Goal: Information Seeking & Learning: Find specific fact

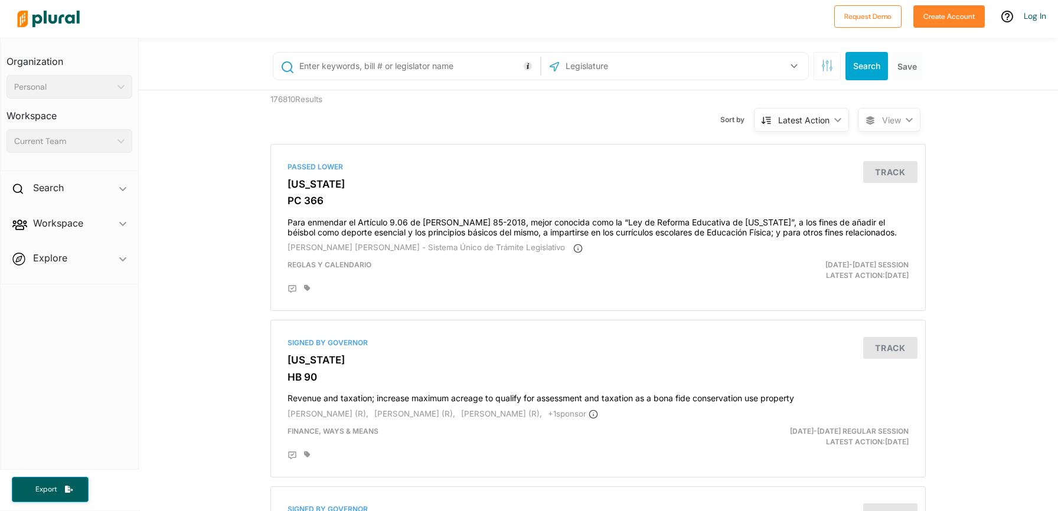
click at [426, 68] on input "text" at bounding box center [417, 66] width 239 height 22
type input "h"
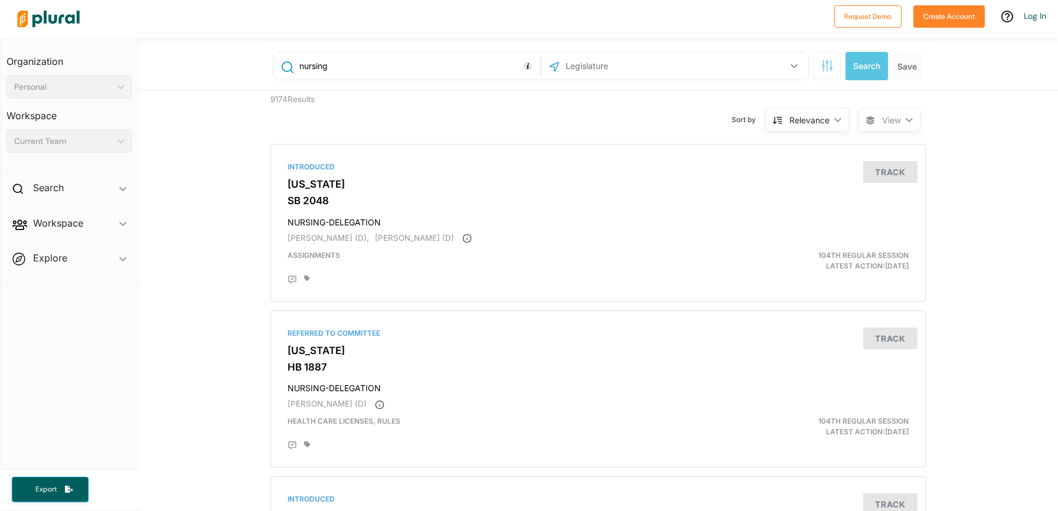
click at [380, 65] on input "nursing" at bounding box center [417, 66] width 239 height 22
click at [904, 120] on icon "ic_keyboard_arrow_down" at bounding box center [907, 119] width 12 height 5
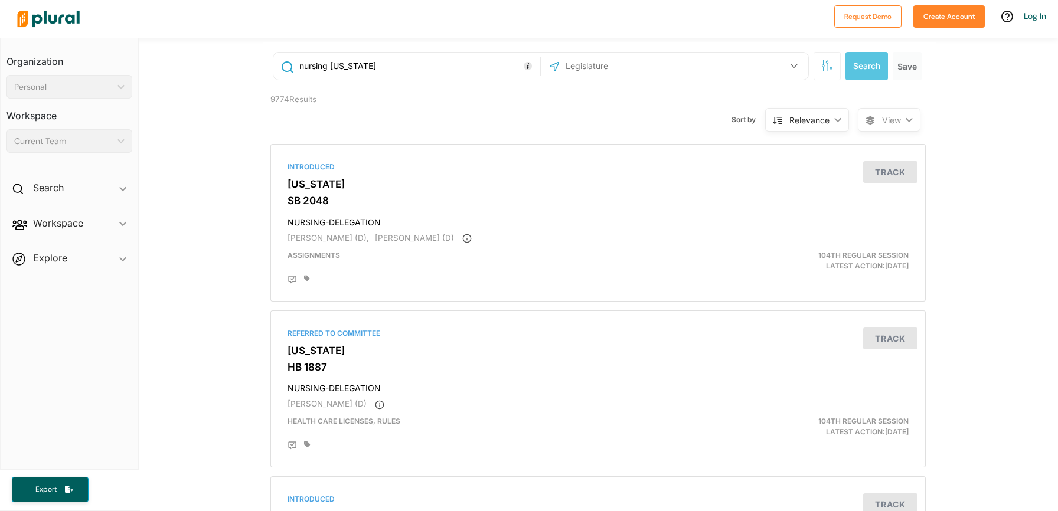
click at [841, 119] on div "Relevance ic_keyboard_arrow_down" at bounding box center [807, 120] width 84 height 24
click at [798, 236] on link "Alphanumerical" at bounding box center [795, 228] width 103 height 27
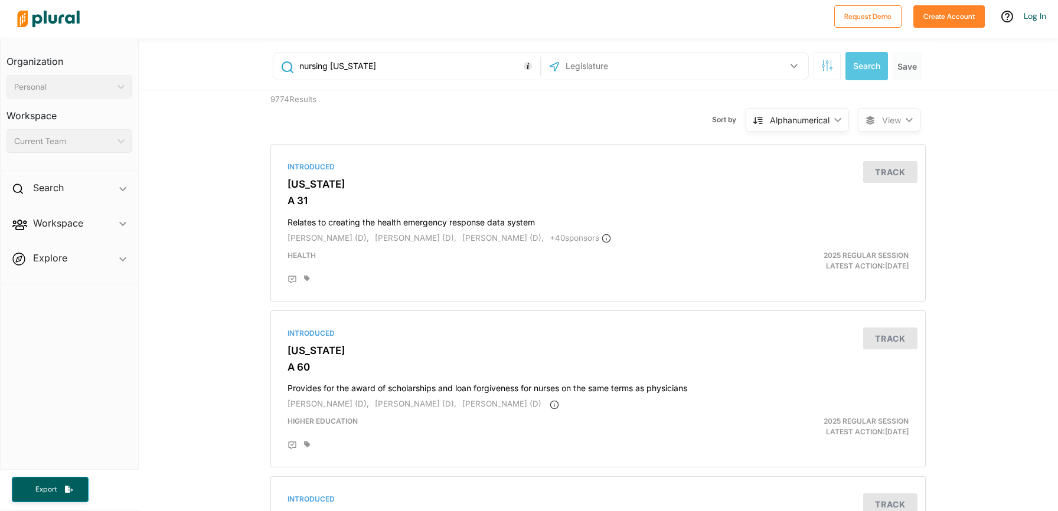
click at [329, 68] on input "nursing [US_STATE]" at bounding box center [417, 66] width 239 height 22
click at [332, 68] on input "nursing [US_STATE]" at bounding box center [417, 66] width 239 height 22
type input "[US_STATE]"
click at [854, 69] on button "Search" at bounding box center [866, 66] width 43 height 28
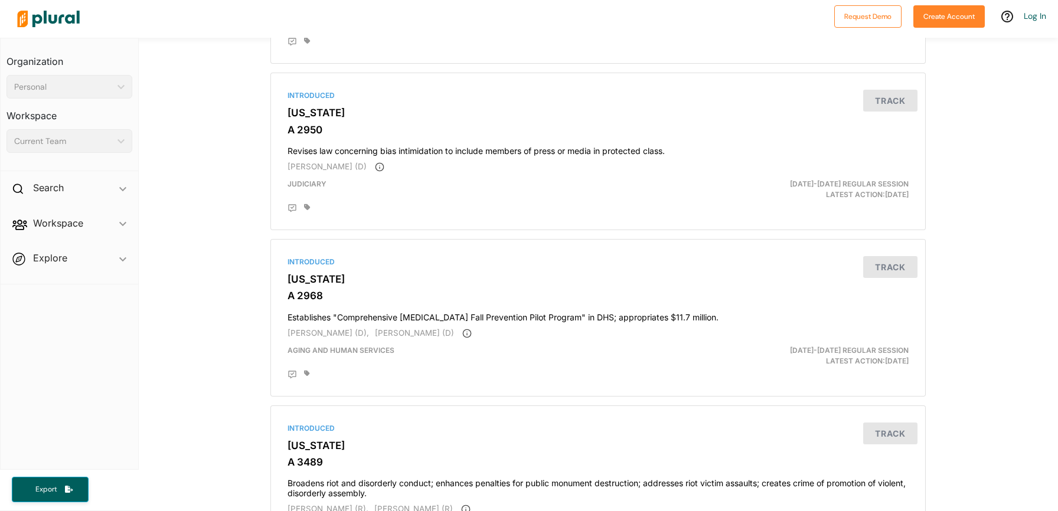
scroll to position [1680, 0]
